Goal: Task Accomplishment & Management: Use online tool/utility

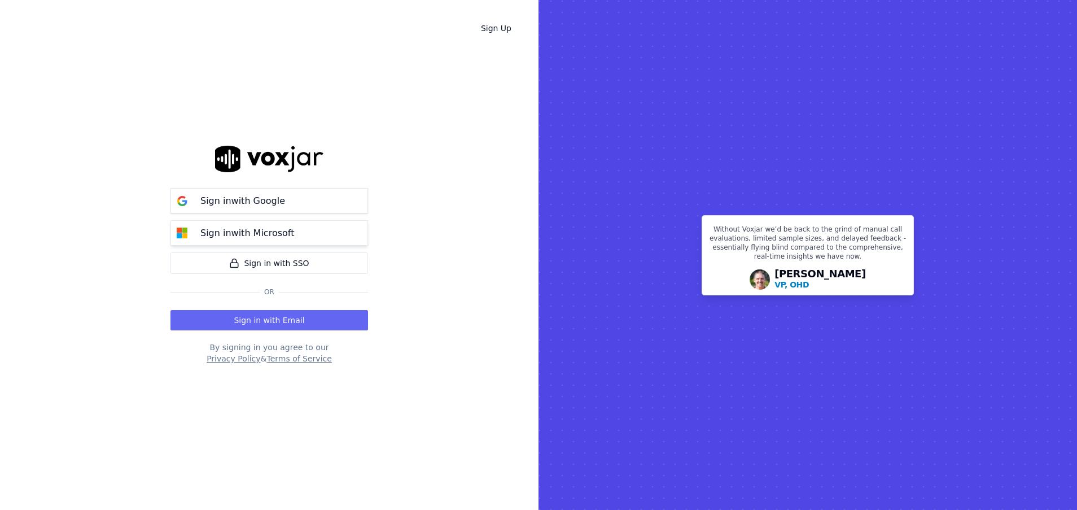
click at [230, 234] on p "Sign in with Microsoft" at bounding box center [247, 233] width 94 height 14
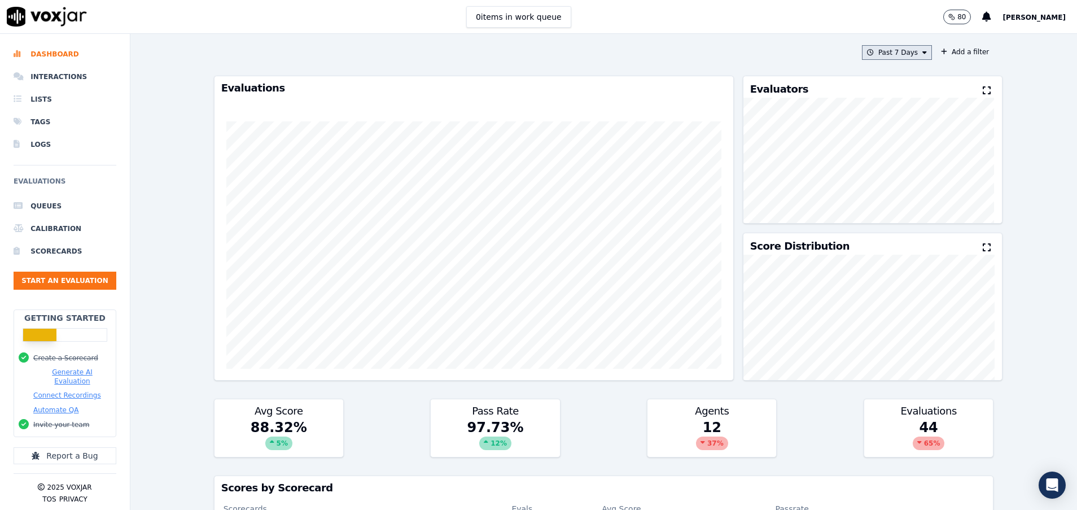
click at [893, 57] on button "Past 7 Days" at bounding box center [897, 52] width 70 height 15
click at [880, 103] on div "Yesterday" at bounding box center [891, 100] width 23 height 9
click at [904, 191] on button "Add" at bounding box center [915, 182] width 22 height 18
click at [879, 47] on button "Yesterday" at bounding box center [906, 52] width 54 height 15
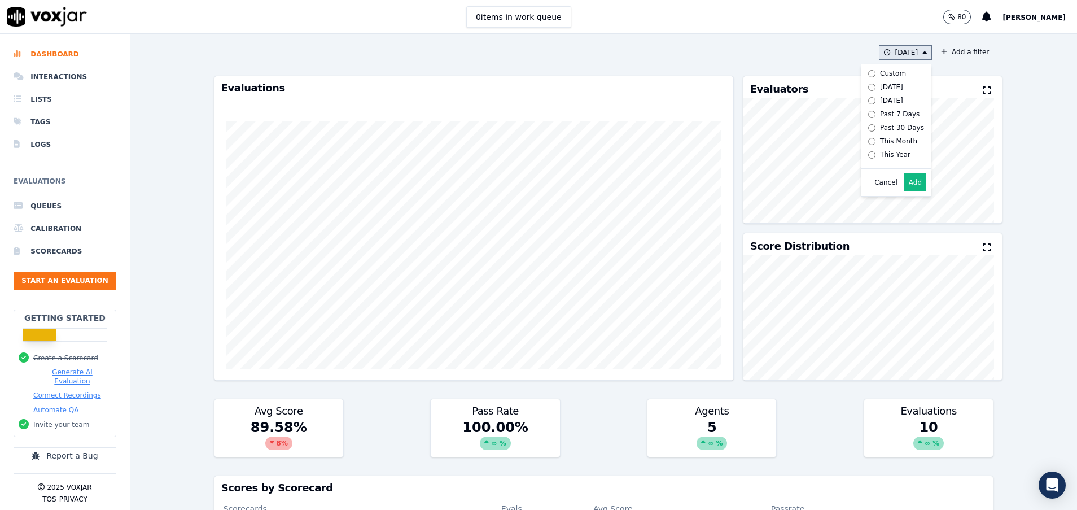
click at [880, 85] on div "Today" at bounding box center [891, 86] width 23 height 9
click at [904, 191] on button "Add" at bounding box center [915, 182] width 22 height 18
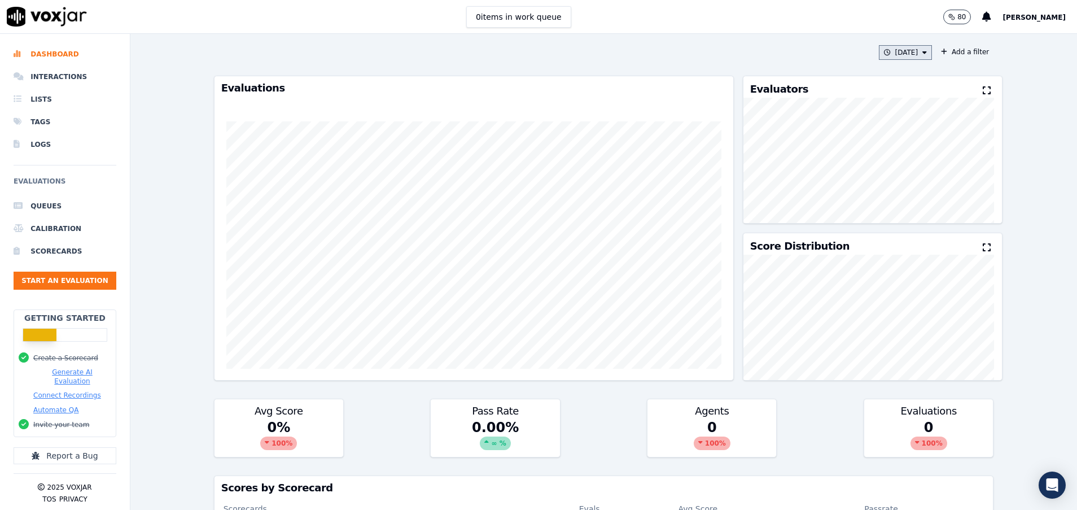
click at [886, 45] on button "Today" at bounding box center [906, 52] width 54 height 15
click at [882, 116] on div "Past 7 Days" at bounding box center [900, 113] width 40 height 9
click at [904, 191] on button "Add" at bounding box center [915, 182] width 22 height 18
